Goal: Information Seeking & Learning: Learn about a topic

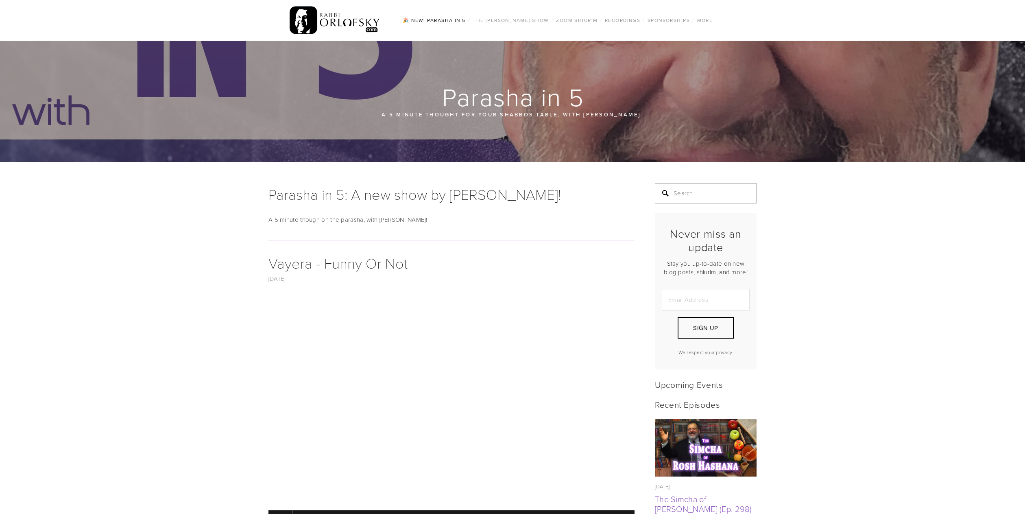
click at [693, 194] on input "Search" at bounding box center [706, 193] width 102 height 20
type input "rosh hashana"
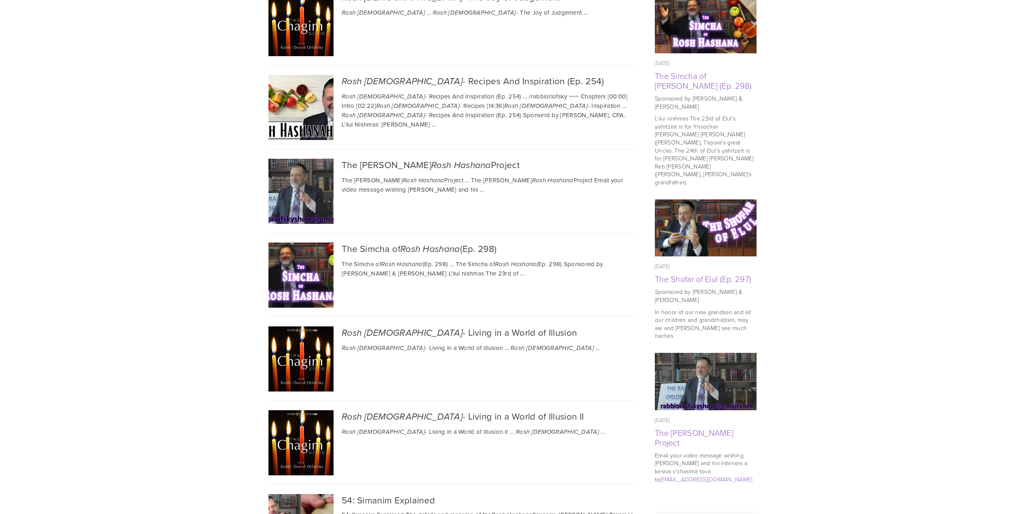
scroll to position [395, 0]
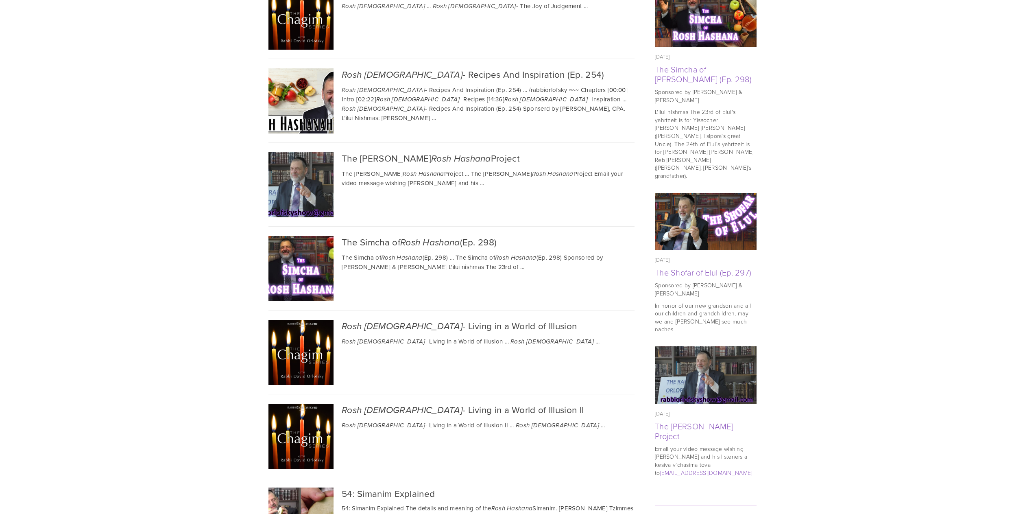
click at [400, 239] on div "The Simcha of Rosh Hashana (Ep. 298)" at bounding box center [452, 242] width 366 height 13
